Goal: Task Accomplishment & Management: Manage account settings

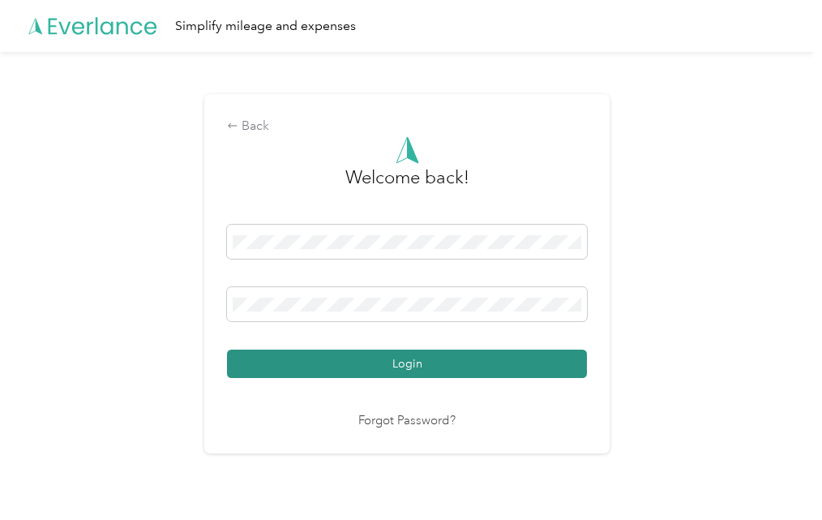
click at [537, 362] on button "Login" at bounding box center [407, 364] width 360 height 28
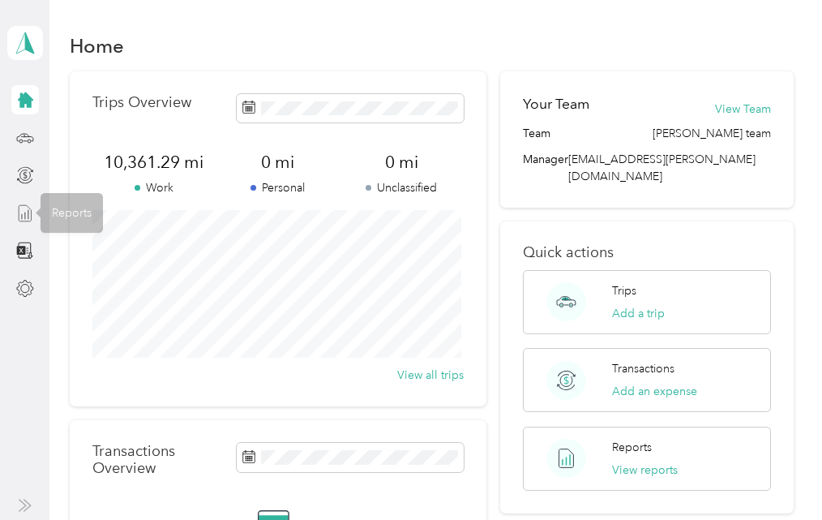
click at [27, 219] on icon at bounding box center [25, 213] width 18 height 18
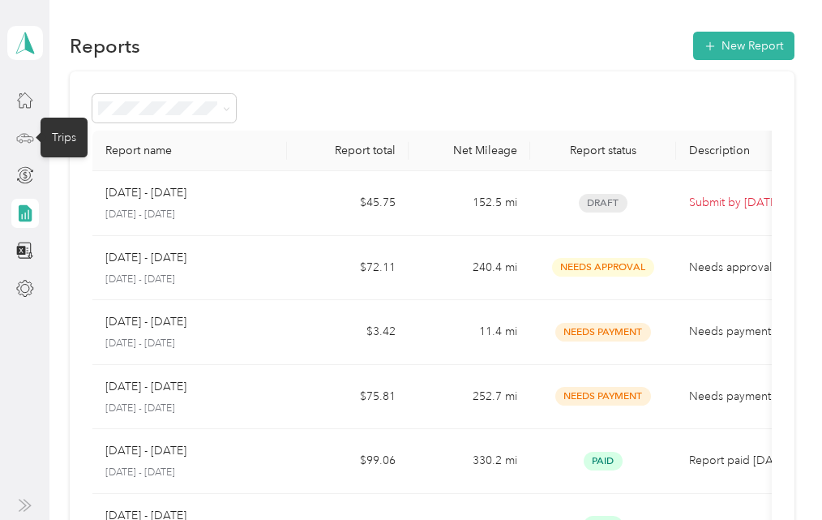
click at [28, 141] on icon at bounding box center [25, 138] width 18 height 18
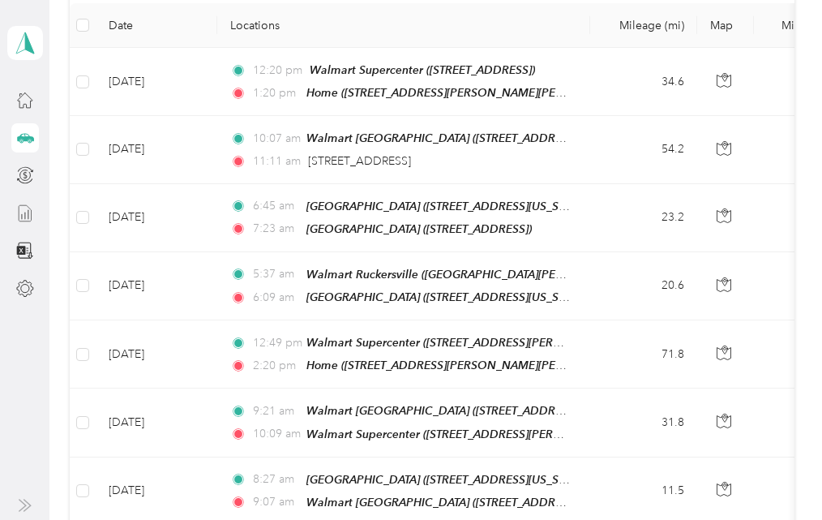
scroll to position [218, 0]
